Goal: Task Accomplishment & Management: Complete application form

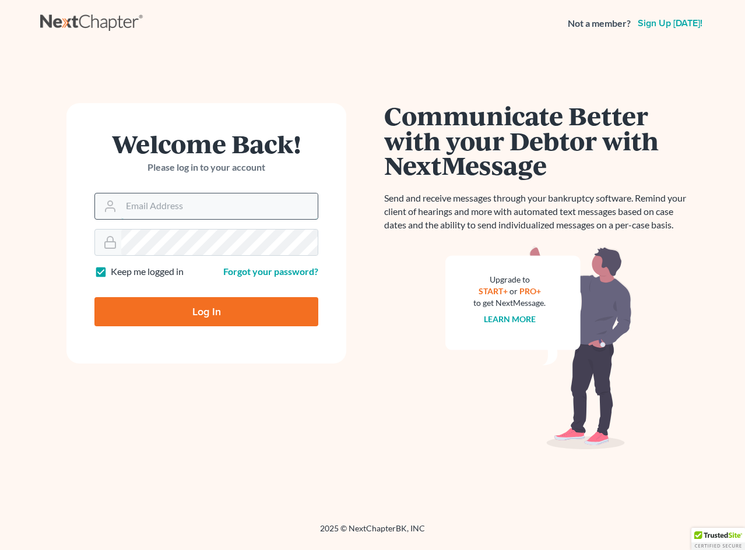
click at [241, 200] on input "Email Address" at bounding box center [219, 206] width 196 height 26
type input "GulleyLaw@gmail.com"
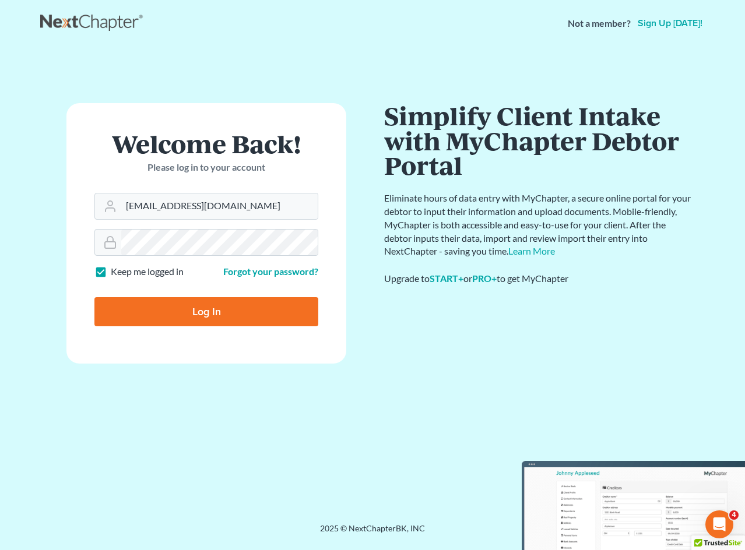
click at [261, 300] on input "Log In" at bounding box center [206, 311] width 224 height 29
type input "Thinking..."
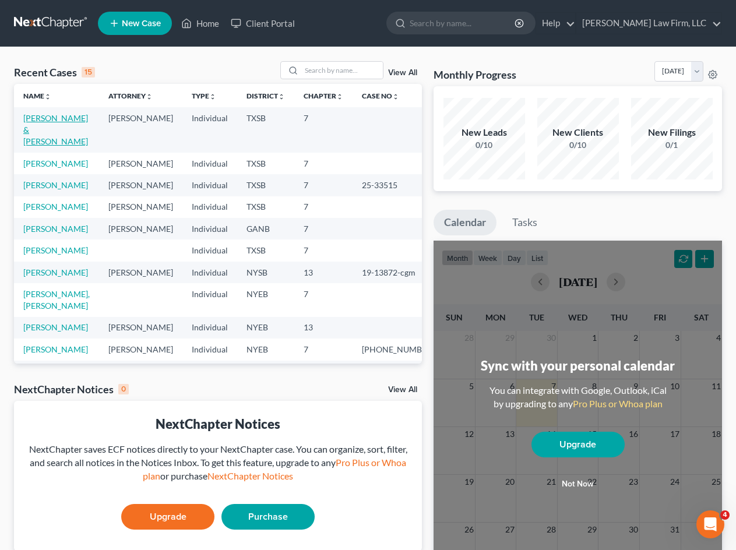
click at [57, 131] on link "[PERSON_NAME] & [PERSON_NAME]" at bounding box center [55, 129] width 65 height 33
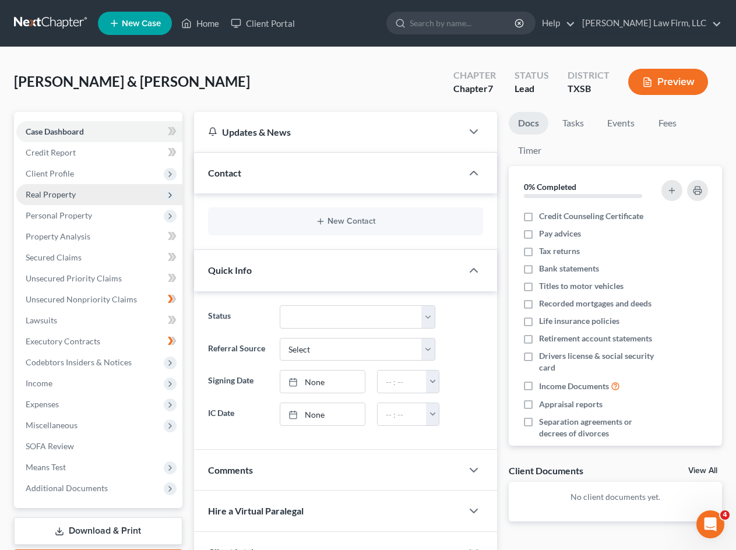
click at [83, 189] on span "Real Property" at bounding box center [99, 194] width 166 height 21
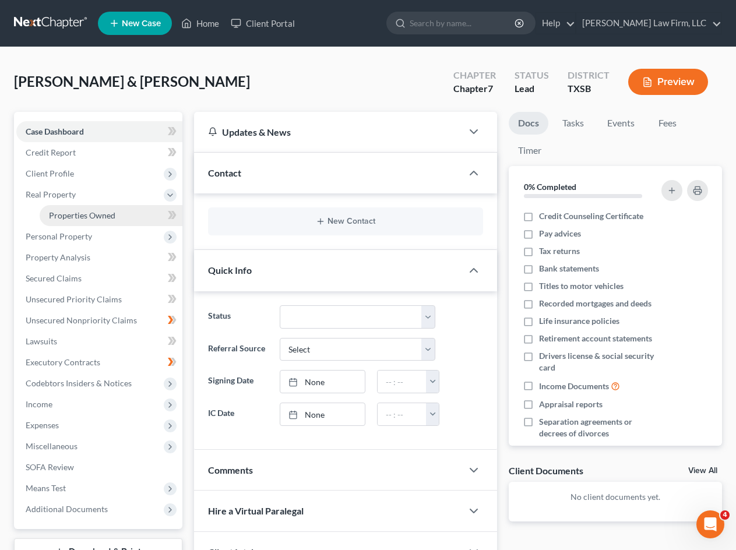
click at [90, 219] on span "Properties Owned" at bounding box center [82, 215] width 66 height 10
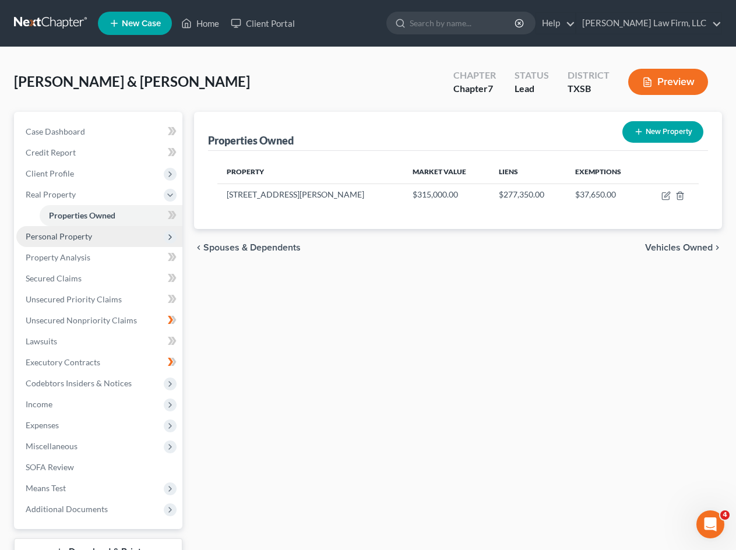
click at [175, 231] on span "Personal Property" at bounding box center [99, 236] width 166 height 21
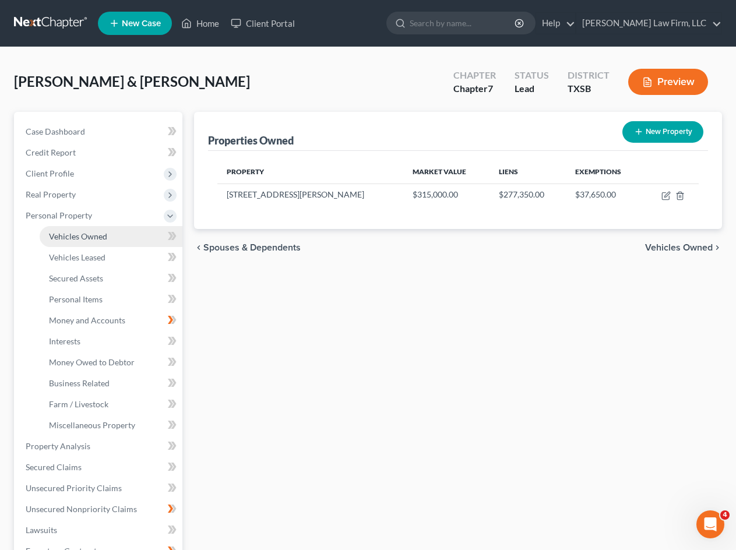
click at [101, 235] on span "Vehicles Owned" at bounding box center [78, 236] width 58 height 10
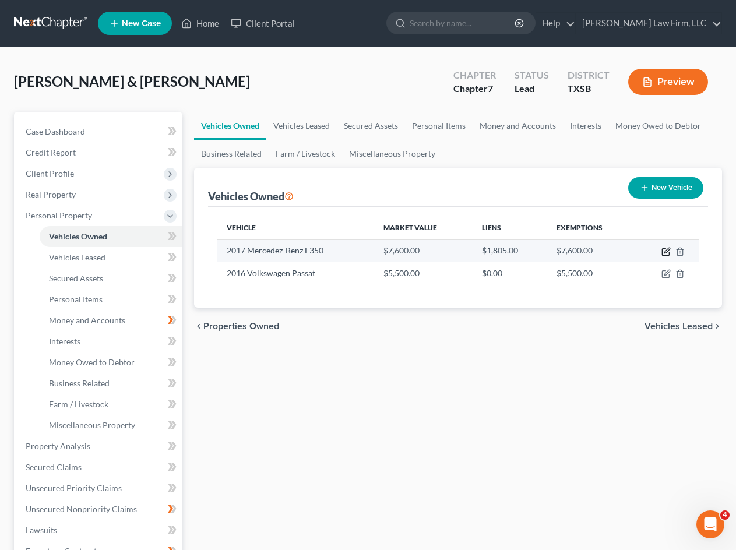
click at [663, 253] on icon "button" at bounding box center [665, 252] width 7 height 7
select select "0"
select select "9"
select select "3"
select select "2"
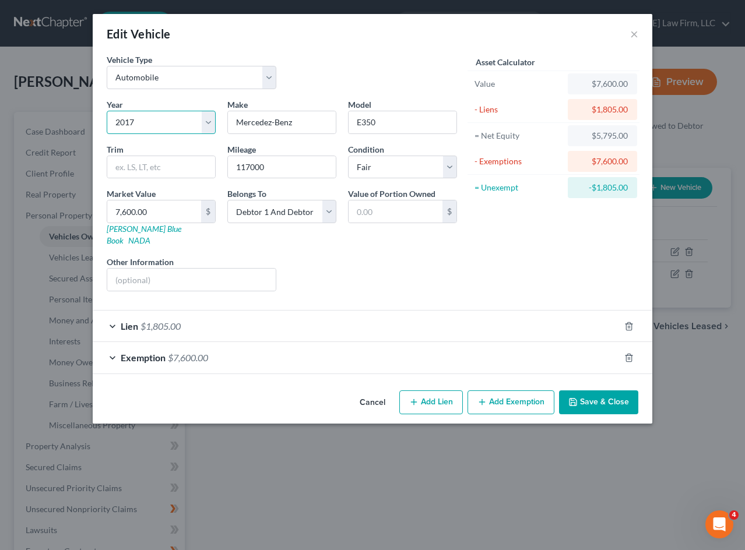
click at [154, 118] on select "Select 2026 2025 2024 2023 2022 2021 2020 2019 2018 2017 2016 2015 2014 2013 20…" at bounding box center [161, 122] width 109 height 23
select select "12"
click at [107, 111] on select "Select 2026 2025 2024 2023 2022 2021 2020 2019 2018 2017 2016 2015 2014 2013 20…" at bounding box center [161, 122] width 109 height 23
click at [597, 390] on button "Save & Close" at bounding box center [598, 402] width 79 height 24
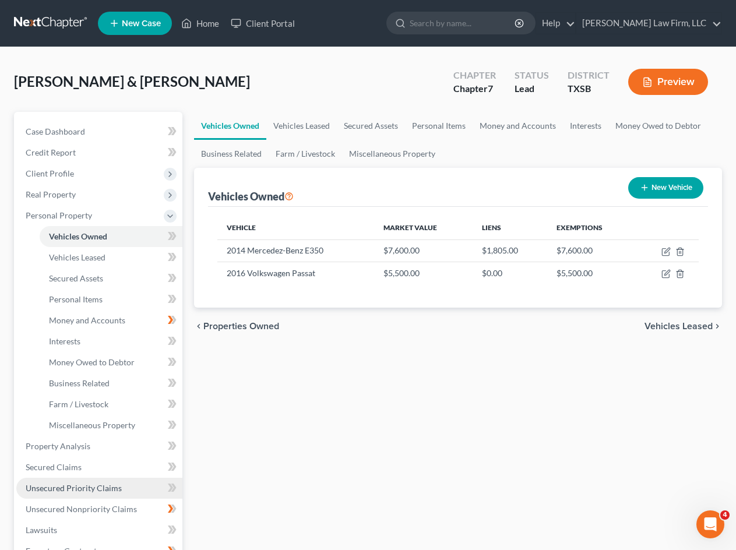
click at [99, 489] on span "Unsecured Priority Claims" at bounding box center [74, 488] width 96 height 10
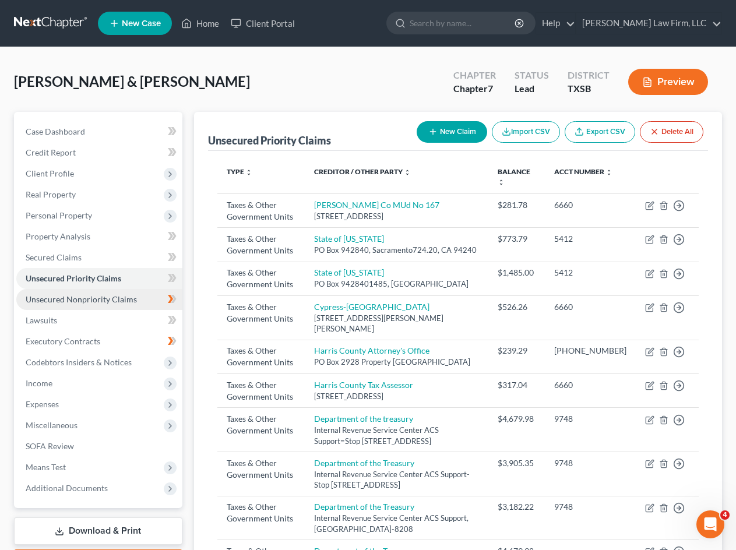
click at [116, 296] on span "Unsecured Nonpriority Claims" at bounding box center [81, 299] width 111 height 10
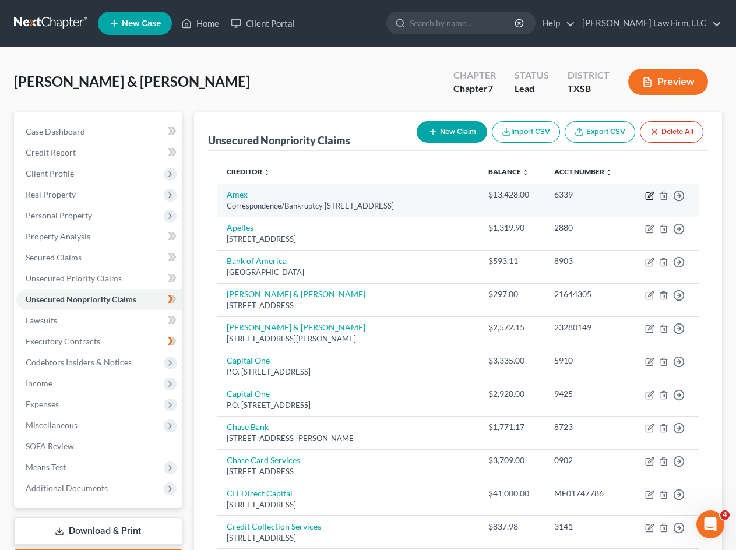
click at [649, 196] on icon "button" at bounding box center [649, 195] width 9 height 9
select select "45"
select select "2"
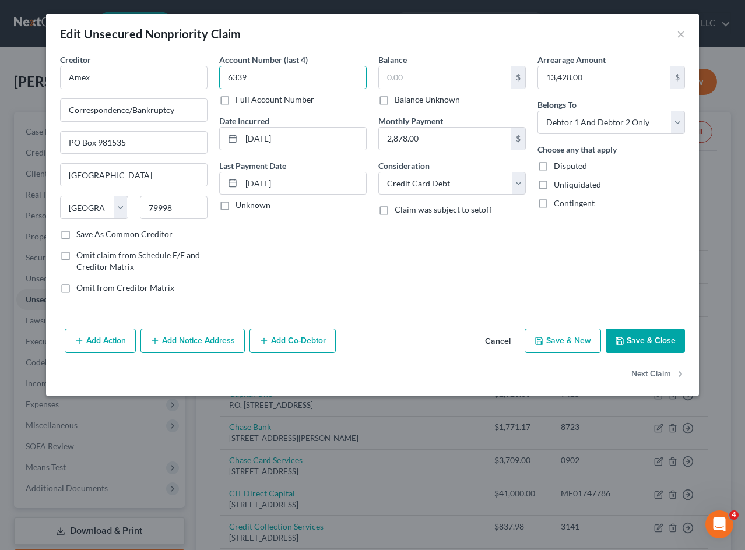
type input "6339"
click at [481, 76] on input "text" at bounding box center [445, 77] width 132 height 22
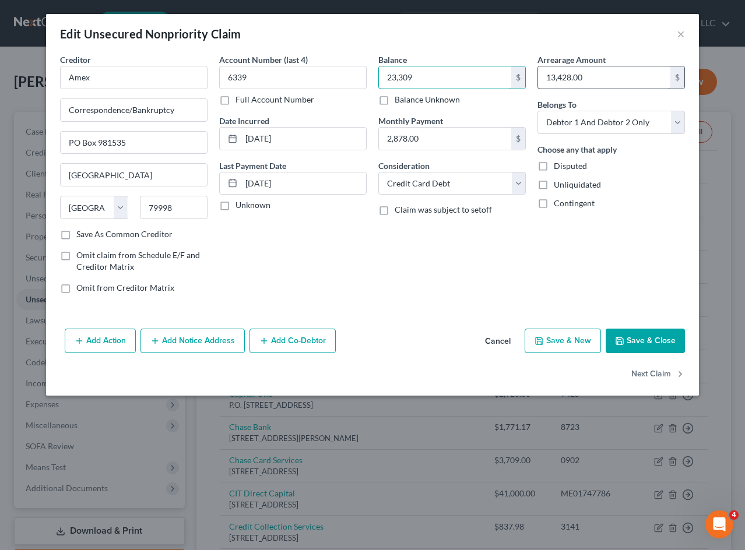
type input "23,309"
click at [605, 75] on input "13,428.00" at bounding box center [604, 77] width 132 height 22
type input "23,309"
click at [648, 338] on button "Save & Close" at bounding box center [644, 341] width 79 height 24
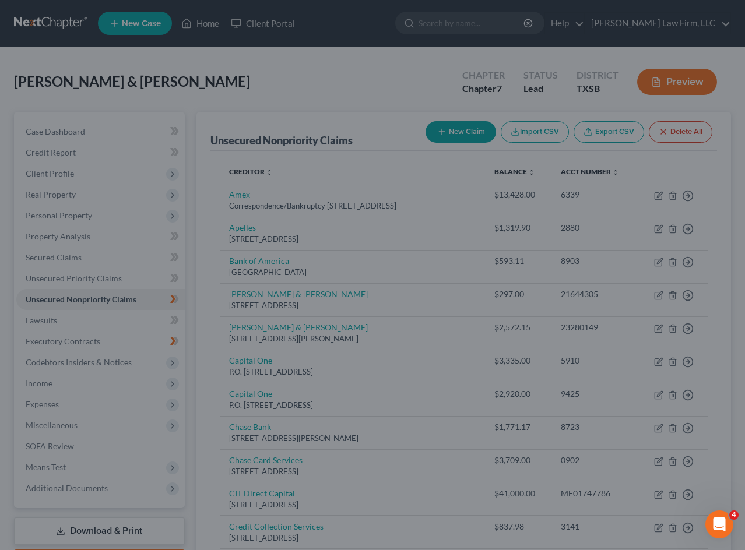
type input "23,309.00"
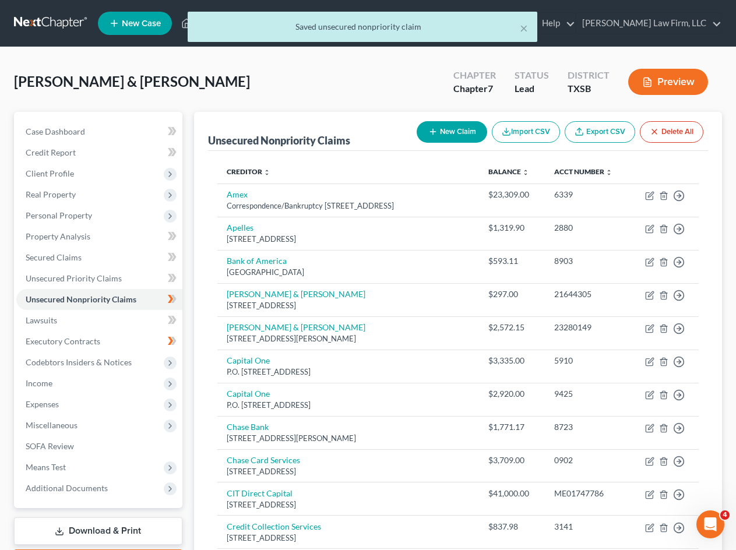
click at [661, 86] on button "Preview" at bounding box center [668, 82] width 80 height 26
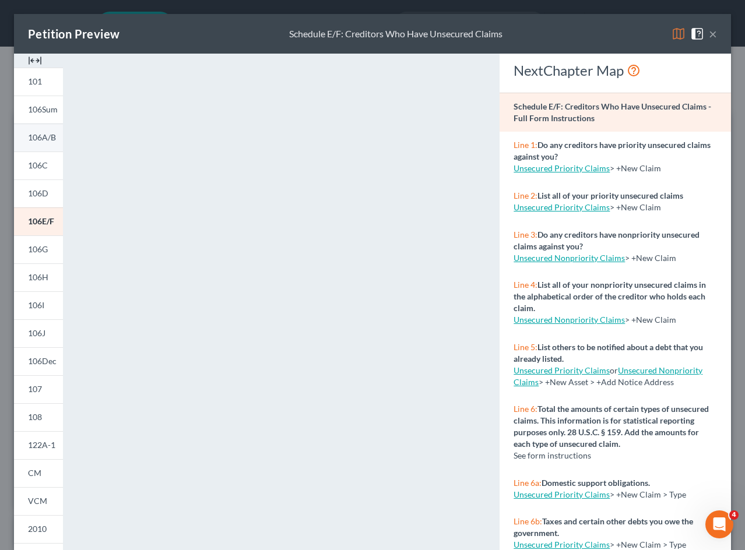
click at [34, 139] on span "106A/B" at bounding box center [42, 137] width 28 height 10
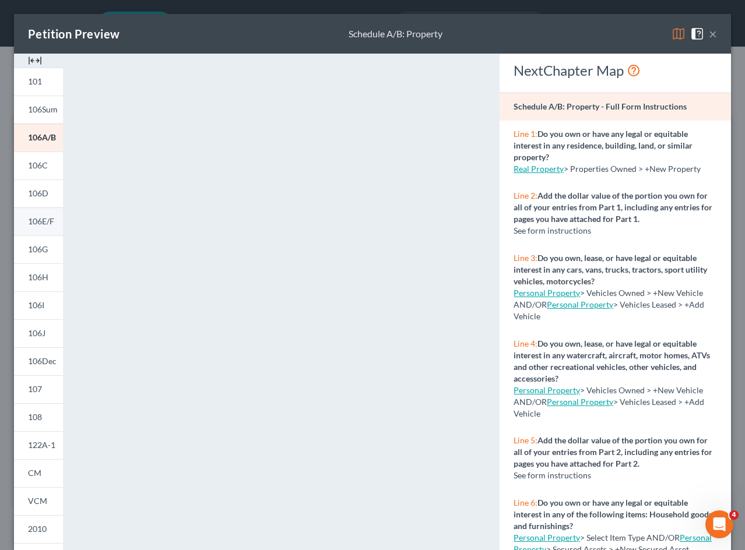
click at [51, 218] on span "106E/F" at bounding box center [41, 221] width 26 height 10
